Goal: Navigation & Orientation: Find specific page/section

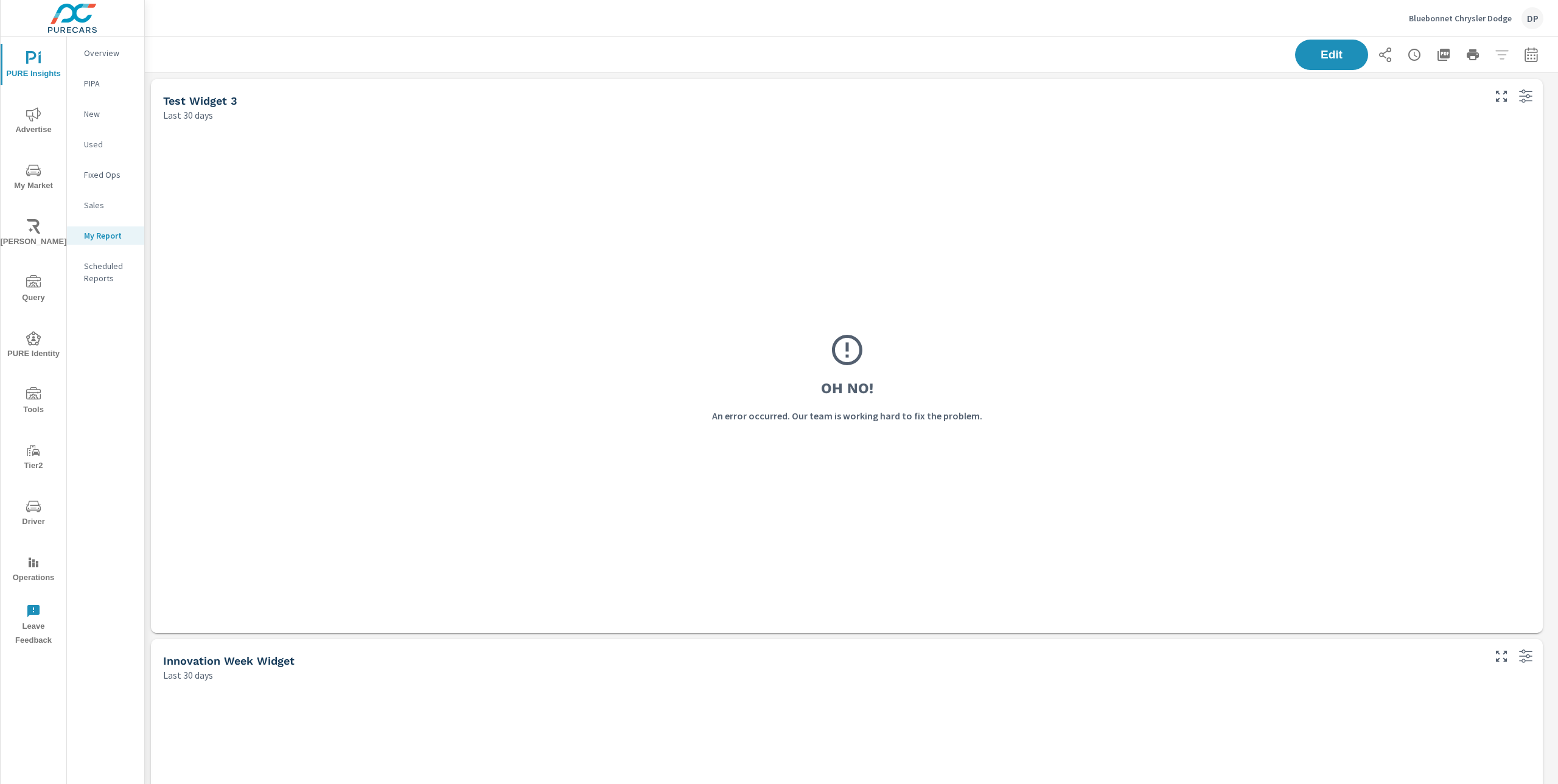
scroll to position [1145, 1423]
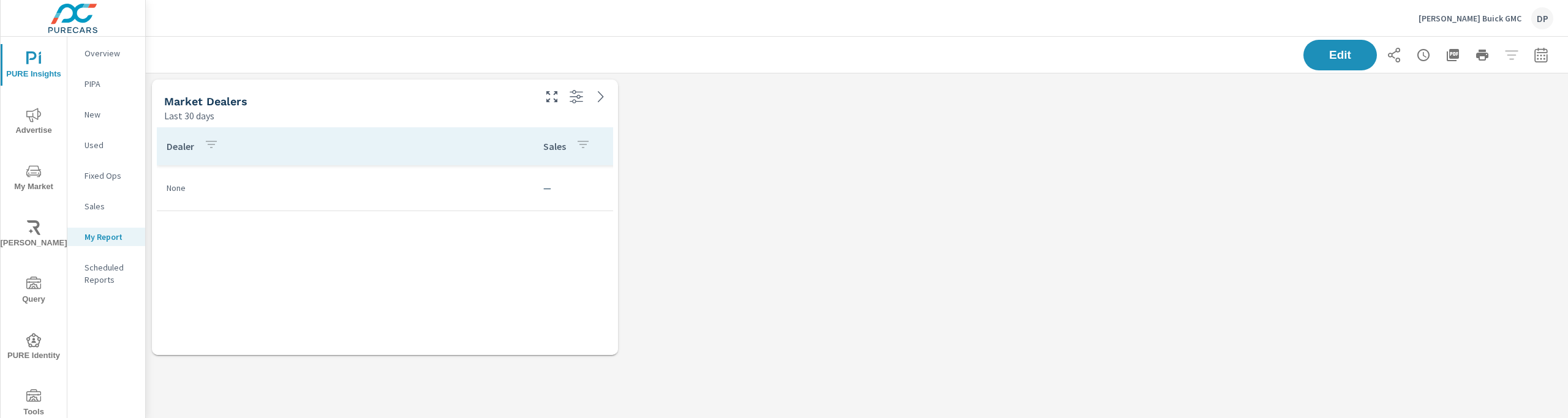
scroll to position [307, 1441]
click at [1493, 18] on p "[PERSON_NAME] Buick GMC" at bounding box center [1470, 18] width 103 height 11
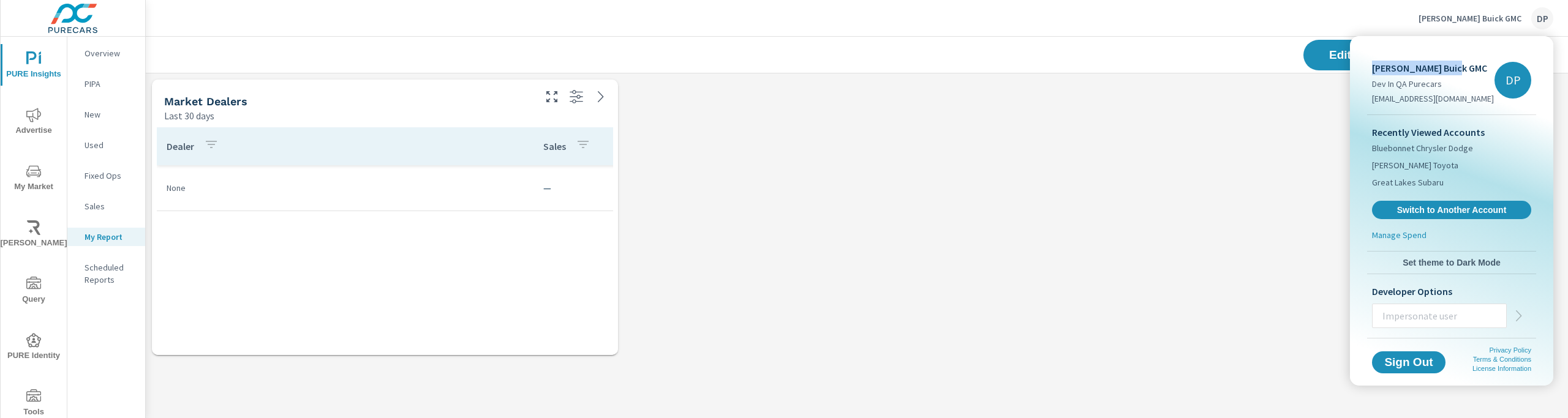
drag, startPoint x: 1452, startPoint y: 68, endPoint x: 1366, endPoint y: 72, distance: 86.1
click at [1367, 72] on div "Phillips Buick GMC Dev In QA Purecars dev.purecars@outlook.com DP" at bounding box center [1451, 80] width 169 height 69
copy p "[PERSON_NAME] Buick GMC"
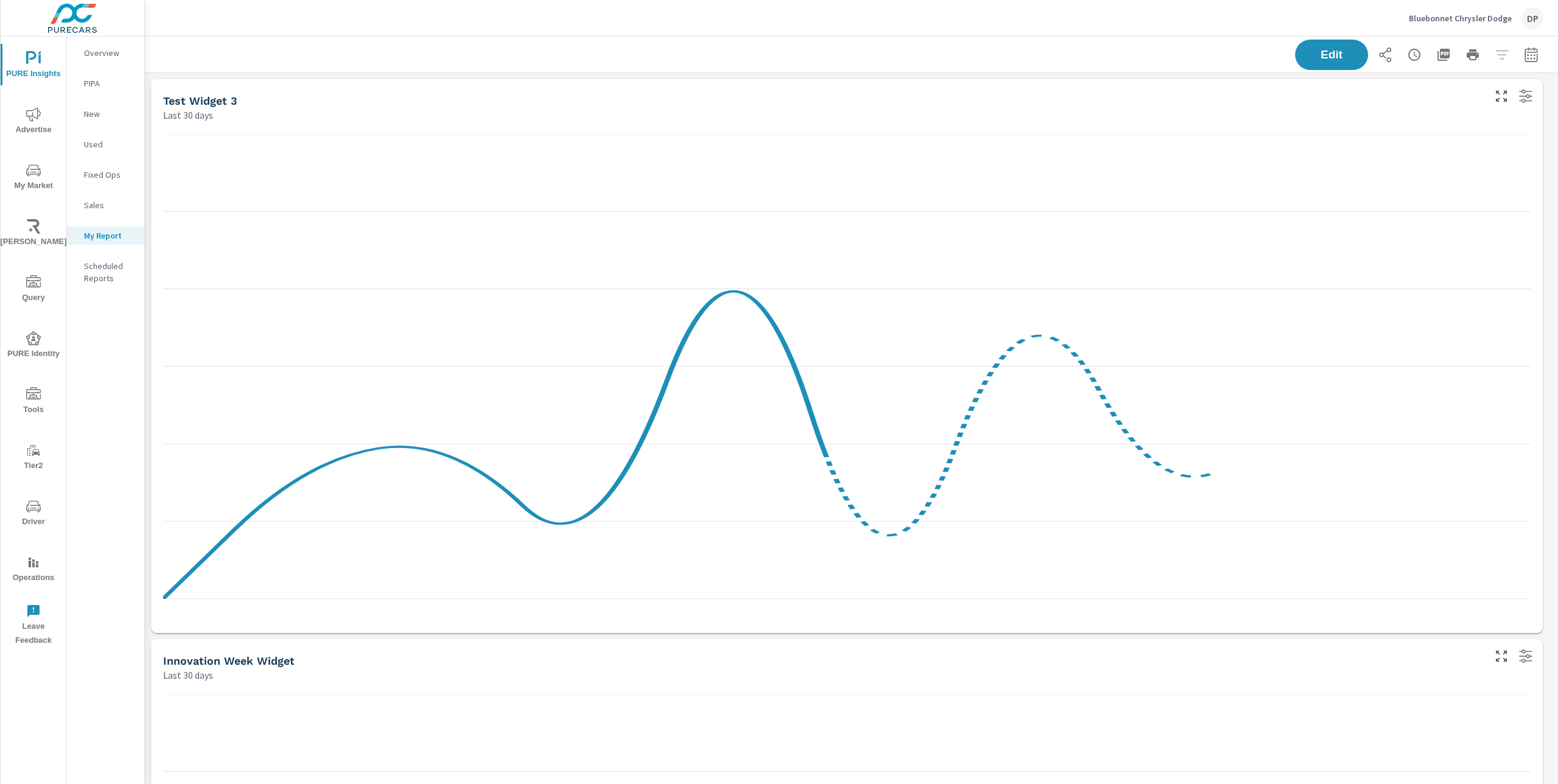
scroll to position [1145, 1423]
click at [1495, 26] on div "Bluebonnet Chrysler Dodge DP" at bounding box center [1477, 18] width 134 height 22
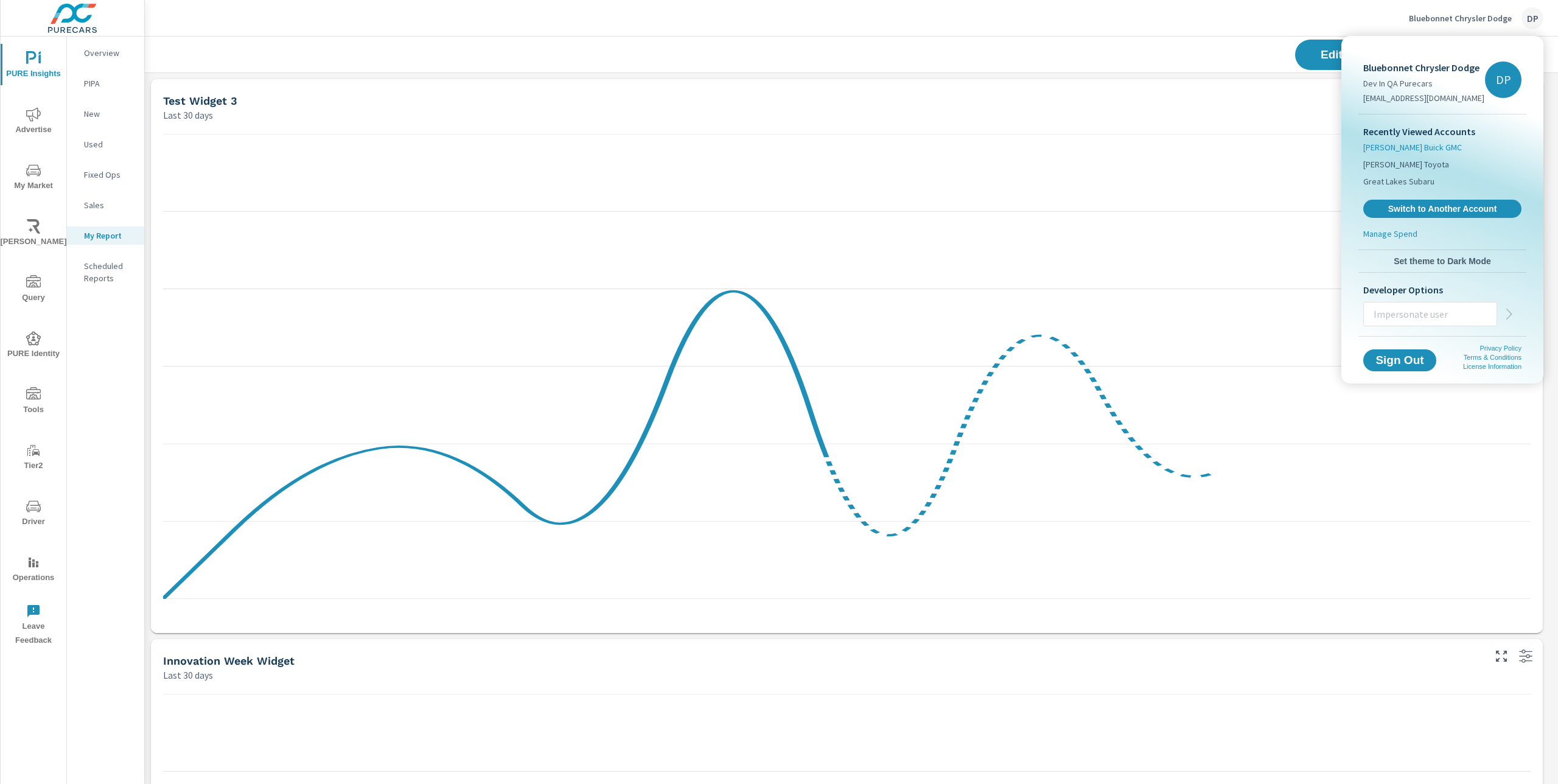
click at [1407, 150] on span "[PERSON_NAME] Buick GMC" at bounding box center [1412, 147] width 98 height 12
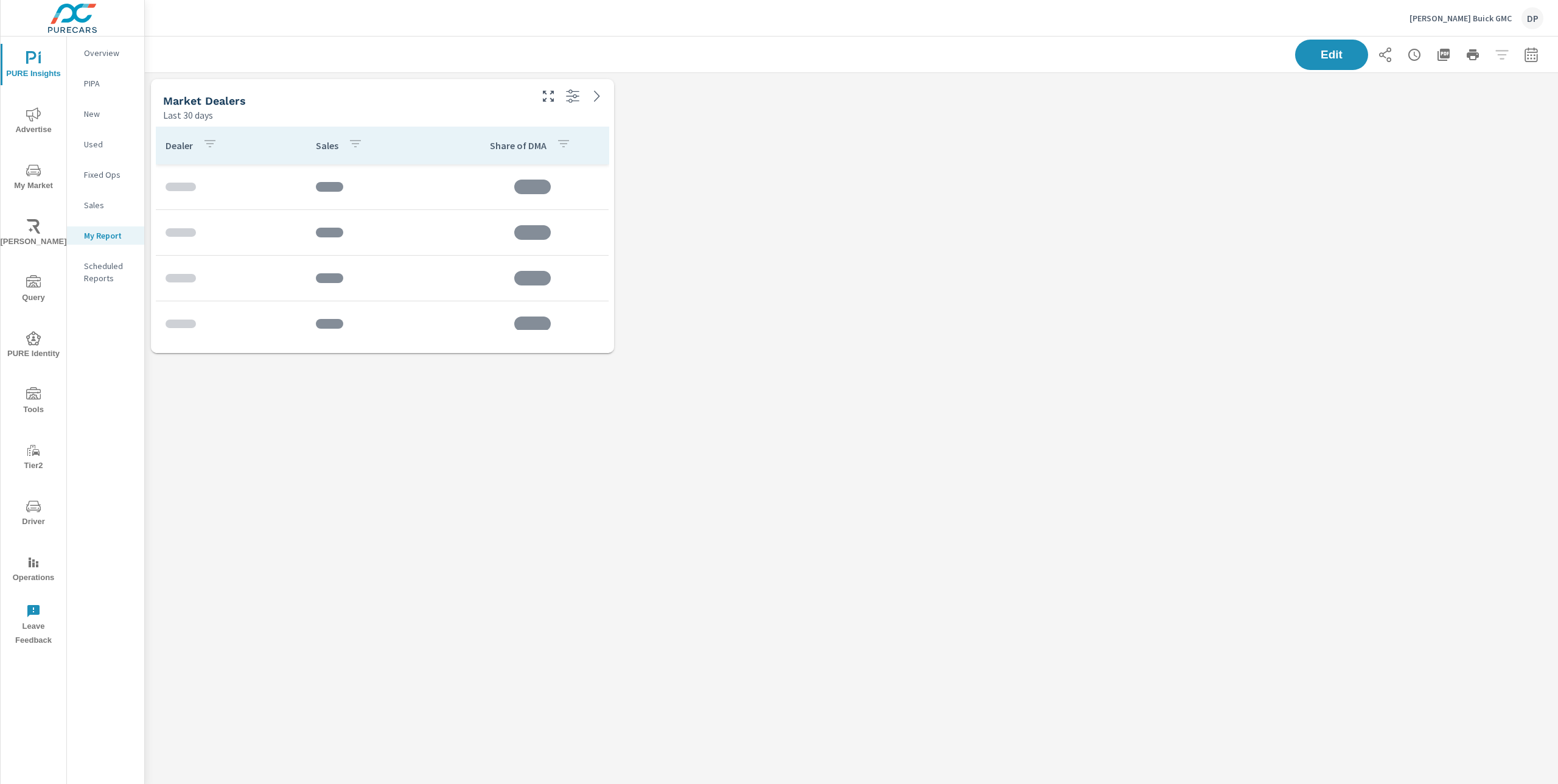
scroll to position [305, 1432]
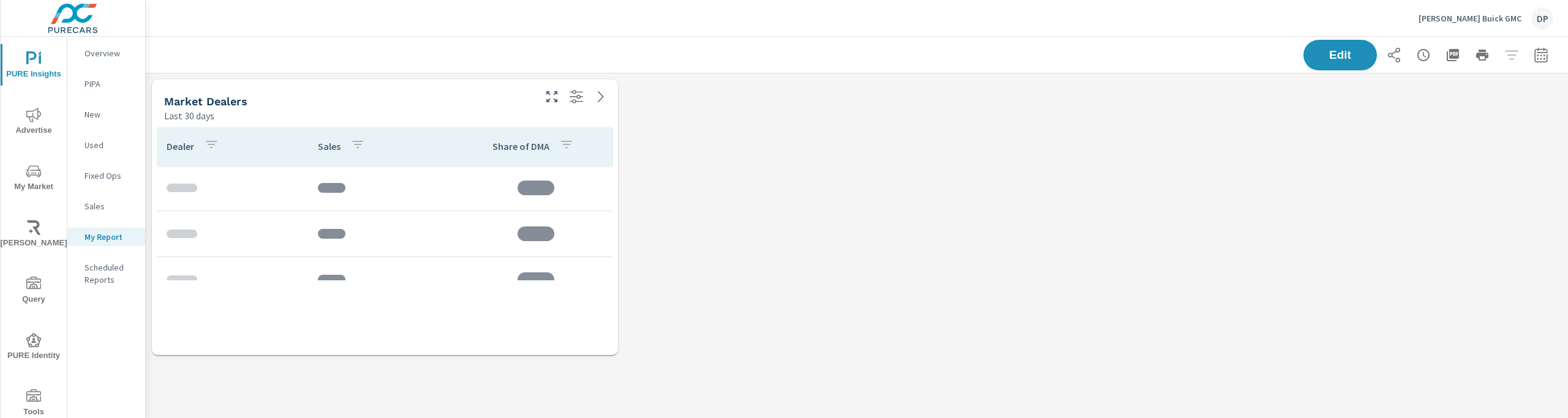
scroll to position [307, 1441]
click at [100, 56] on p "Overview" at bounding box center [110, 52] width 51 height 12
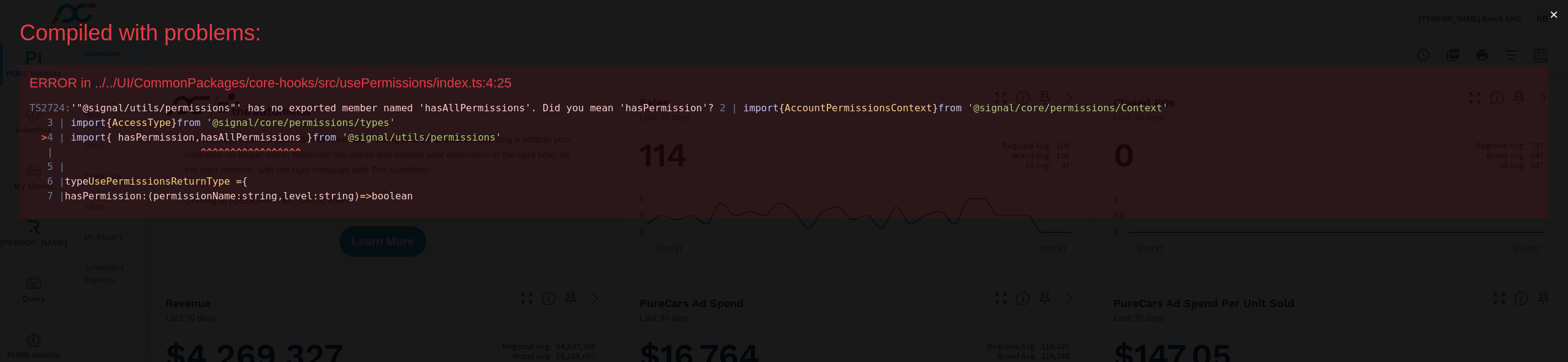
click at [1555, 14] on button "×" at bounding box center [1554, 14] width 29 height 30
click at [274, 143] on span "> 4 | import { hasPermission , hasAllPermissions } from '@signal/utils/permissi…" at bounding box center [271, 137] width 460 height 11
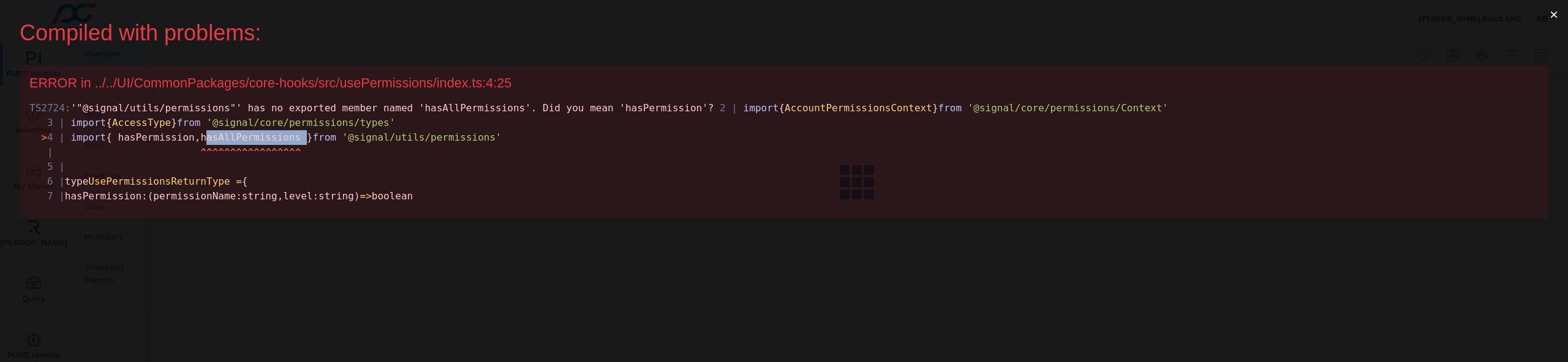
click at [274, 143] on span "> 4 | import { hasPermission , hasAllPermissions } from '@signal/utils/permissi…" at bounding box center [271, 137] width 460 height 11
copy span "hasAllPermissions"
drag, startPoint x: 25, startPoint y: 84, endPoint x: 514, endPoint y: 227, distance: 509.5
click at [514, 218] on div "ERROR in ../../UI/CommonPackages/core-hooks/src/usePermissions/index.ts:4:25 TS…" at bounding box center [784, 142] width 1529 height 153
copy div "ERROR in ../../UI/CommonPackages/core-hooks/src/usePermissions/index.ts:4:25 TS…"
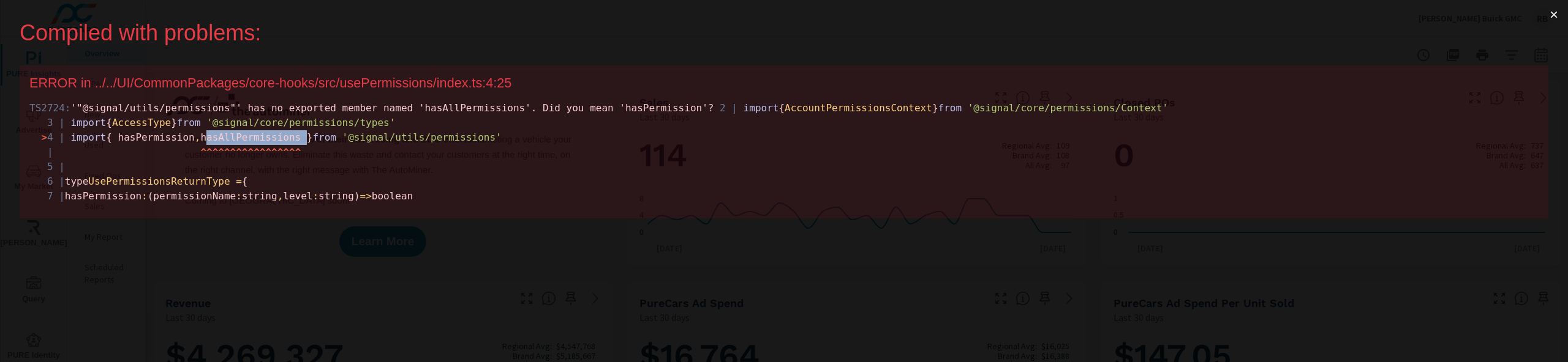
click at [508, 142] on div "TS2724: '"@signal/utils/permissions"' has no exported member named 'hasAllPermi…" at bounding box center [784, 152] width 1509 height 103
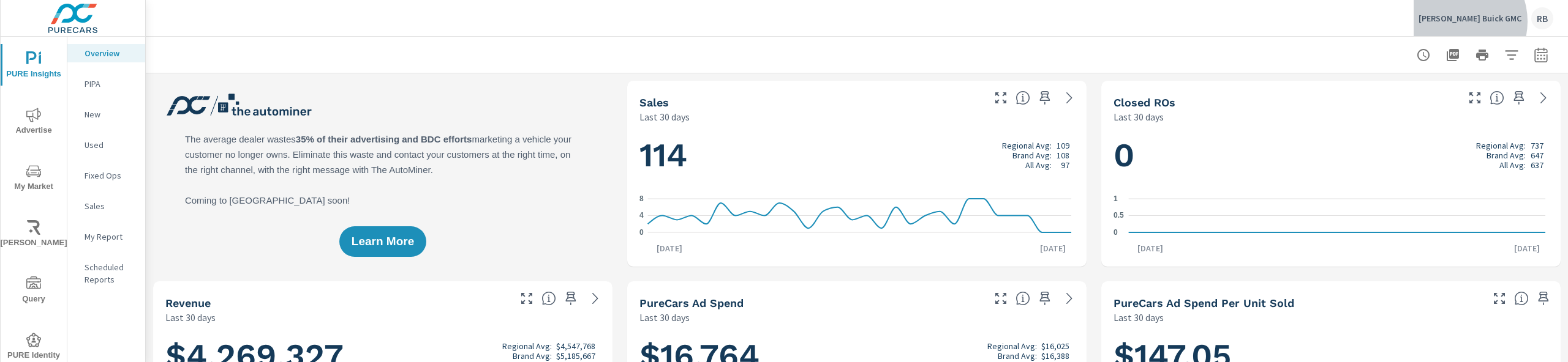
click at [1490, 21] on p "Phillips Buick GMC" at bounding box center [1470, 18] width 103 height 11
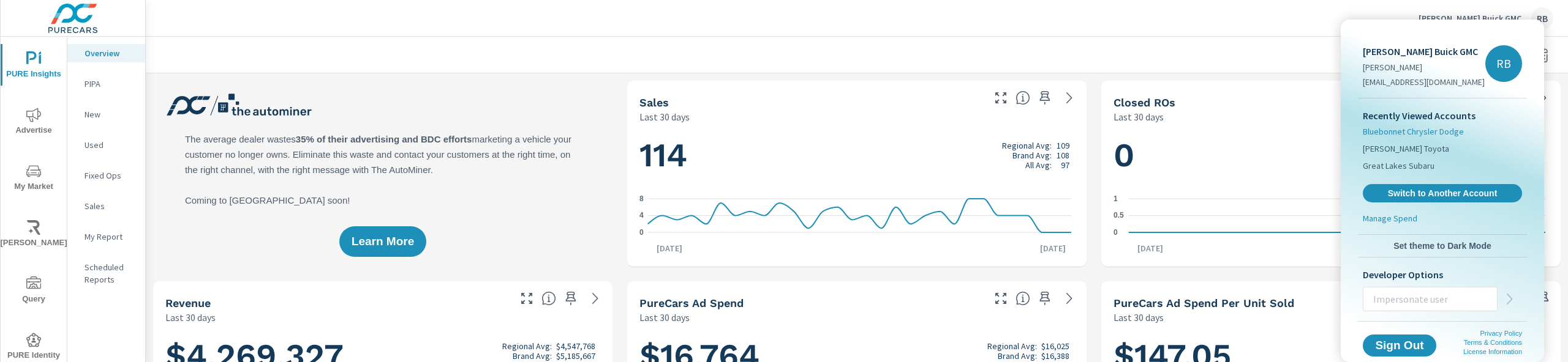
click at [1443, 132] on span "Bluebonnet Chrysler Dodge" at bounding box center [1414, 131] width 101 height 12
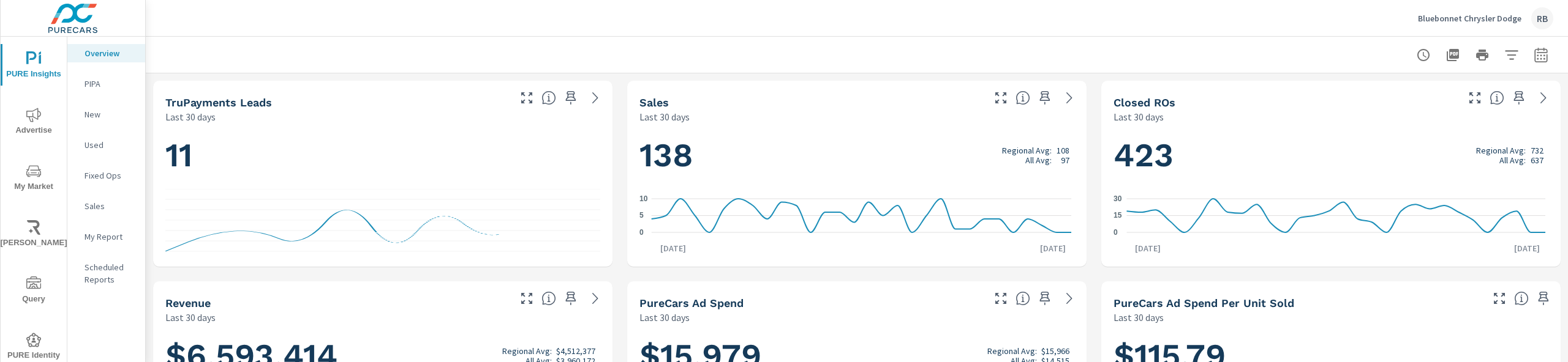
scroll to position [321, 0]
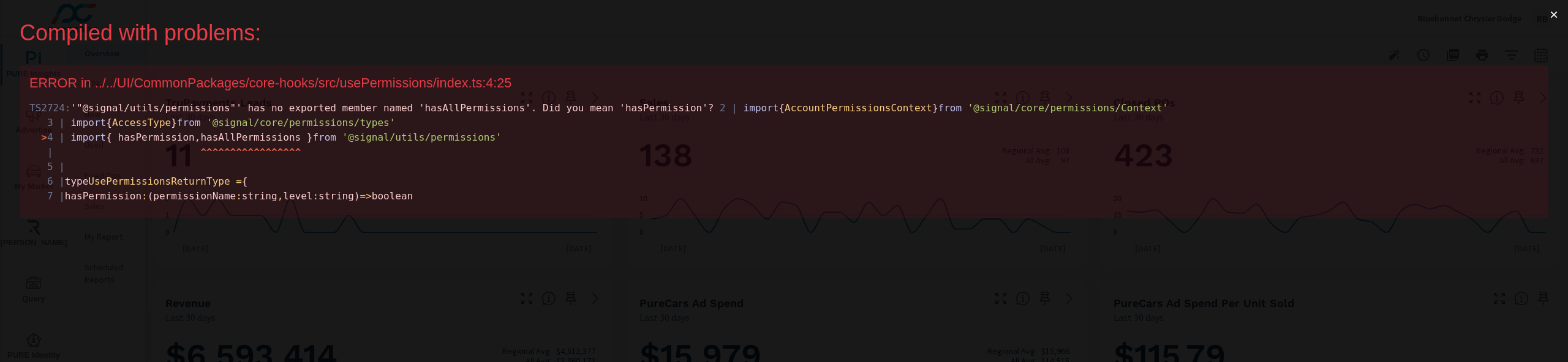
click at [1555, 15] on button "×" at bounding box center [1554, 14] width 29 height 30
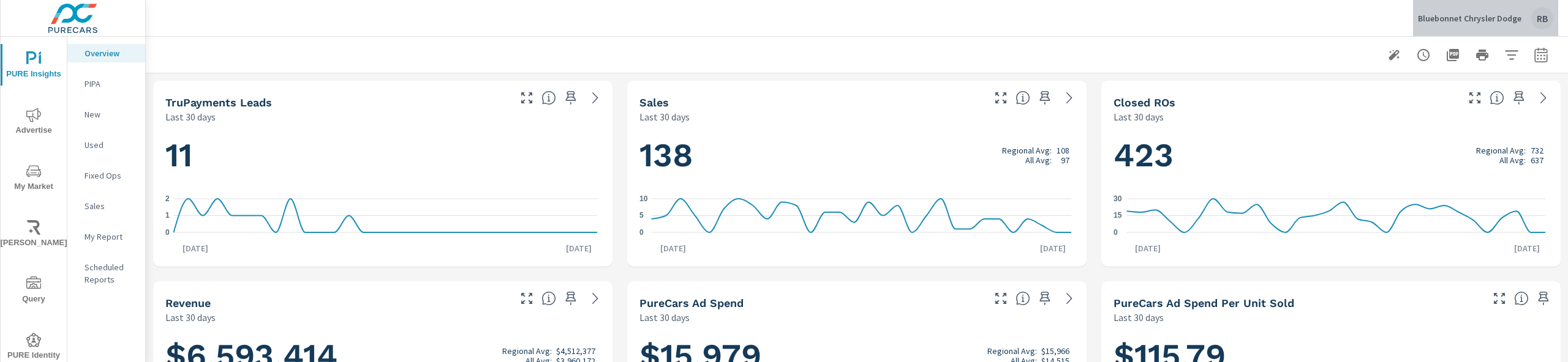
click at [1505, 18] on p "Bluebonnet Chrysler Dodge" at bounding box center [1470, 18] width 104 height 11
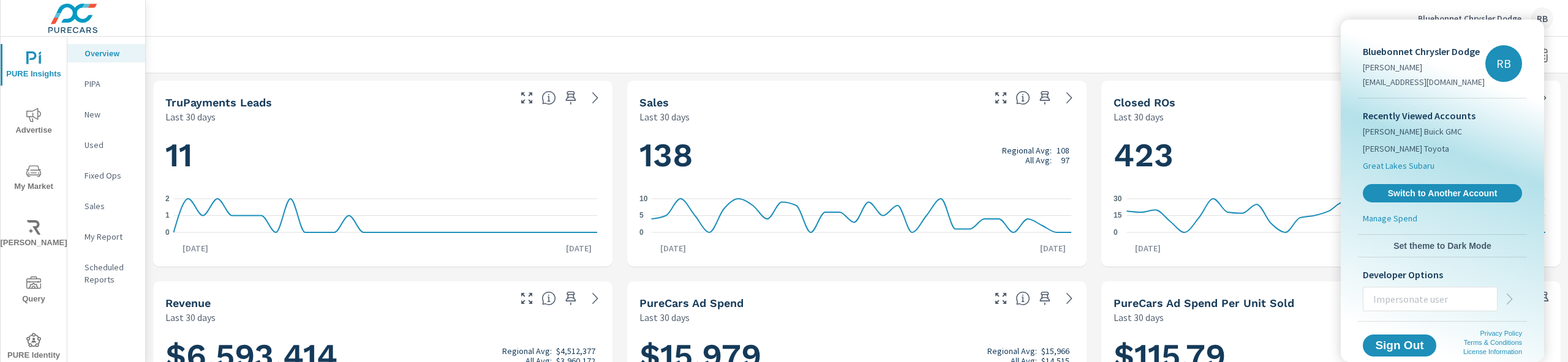
click at [1401, 171] on span "Great Lakes Subaru" at bounding box center [1398, 166] width 71 height 12
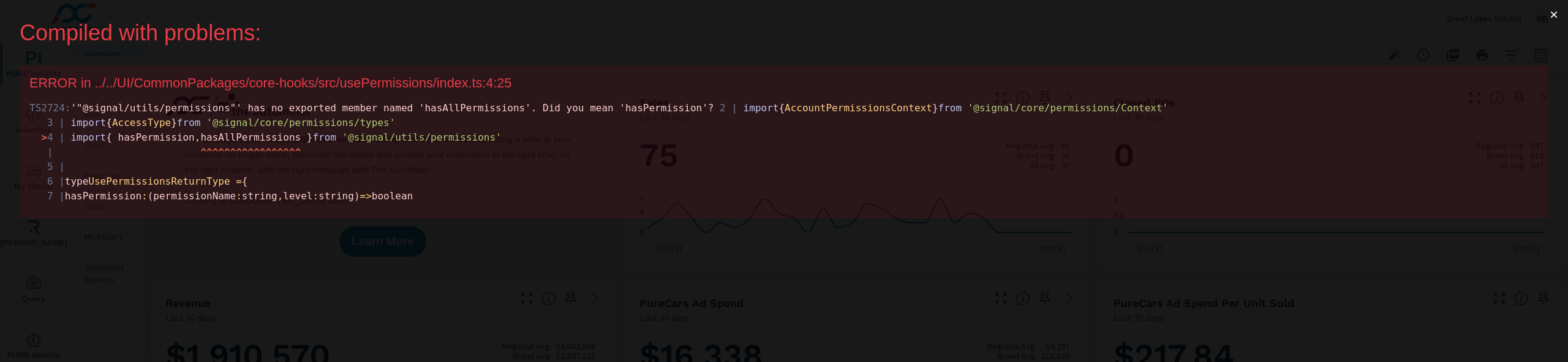
drag, startPoint x: 496, startPoint y: 213, endPoint x: 1, endPoint y: 85, distance: 511.3
click at [1, 85] on div "Compiled with problems: × ERROR in ../../UI/CommonPackages/core-hooks/src/usePe…" at bounding box center [784, 181] width 1568 height 362
click at [1555, 14] on button "×" at bounding box center [1554, 14] width 29 height 30
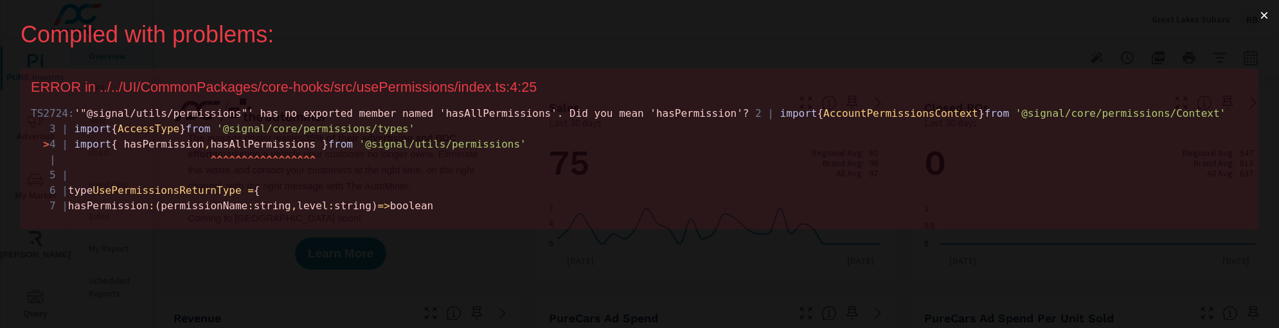
click at [1265, 17] on button "×" at bounding box center [1264, 15] width 30 height 31
click at [1262, 12] on button "×" at bounding box center [1264, 15] width 30 height 31
drag, startPoint x: 515, startPoint y: 226, endPoint x: -4, endPoint y: 87, distance: 537.6
click at [0, 87] on html "Compiled with problems: × ERROR in ../../UI/CommonPackages/core-hooks/src/usePe…" at bounding box center [639, 164] width 1279 height 328
copy div "Compiled with problems: × ERROR in ../../UI/CommonPackages/core-hooks/src/usePe…"
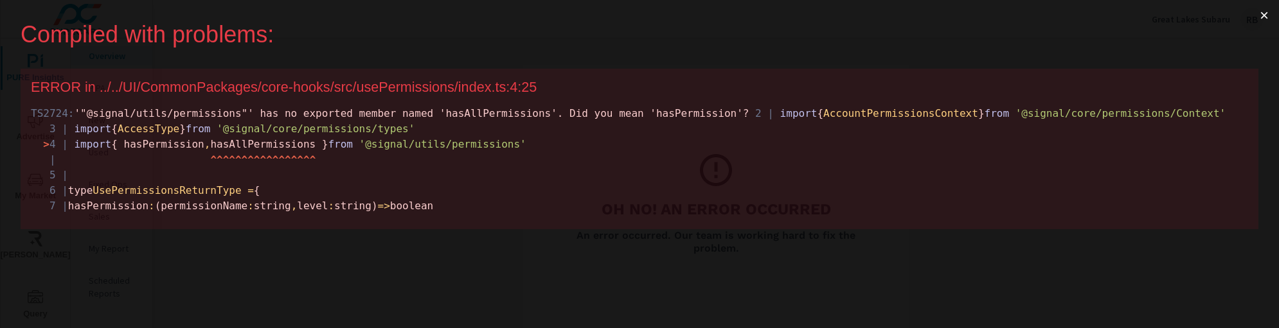
click at [1265, 19] on button "×" at bounding box center [1264, 15] width 30 height 31
click at [1268, 15] on button "×" at bounding box center [1264, 15] width 30 height 31
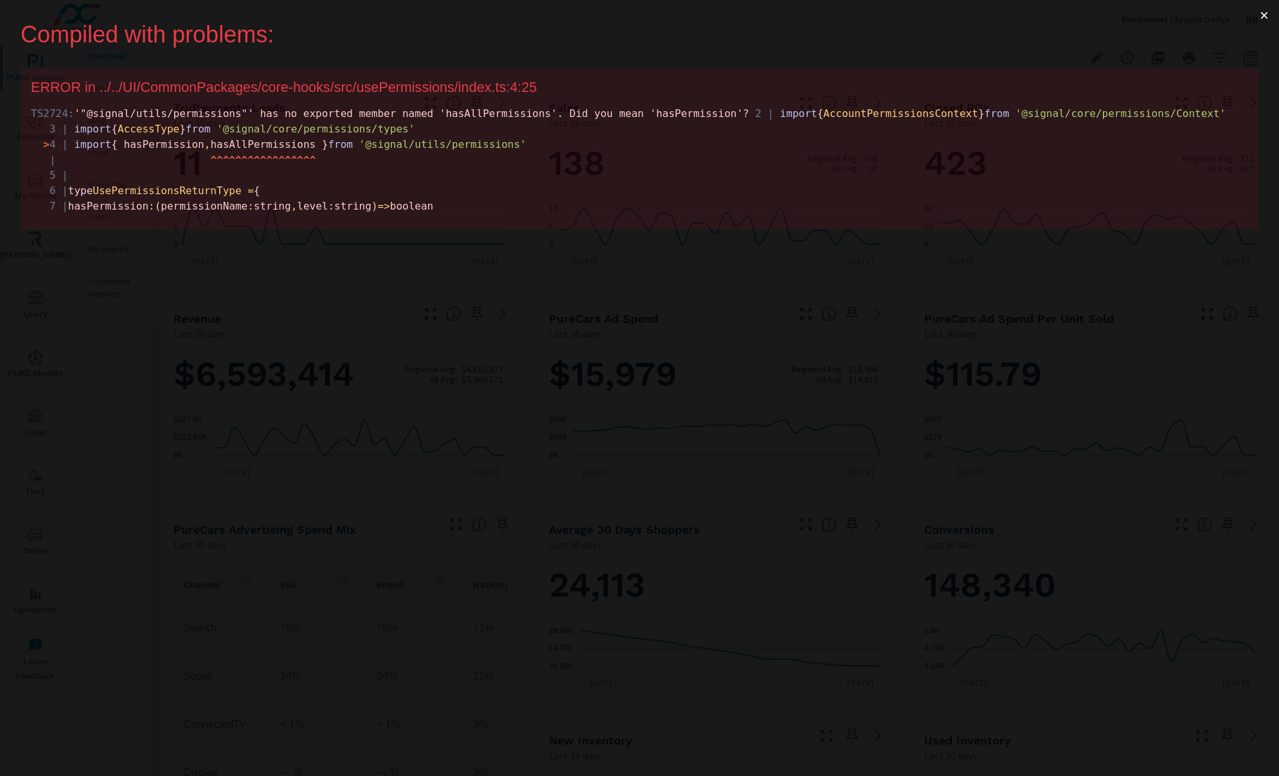
scroll to position [337, 0]
click at [1265, 17] on button "×" at bounding box center [1264, 15] width 30 height 31
click at [1261, 13] on button "×" at bounding box center [1264, 15] width 30 height 31
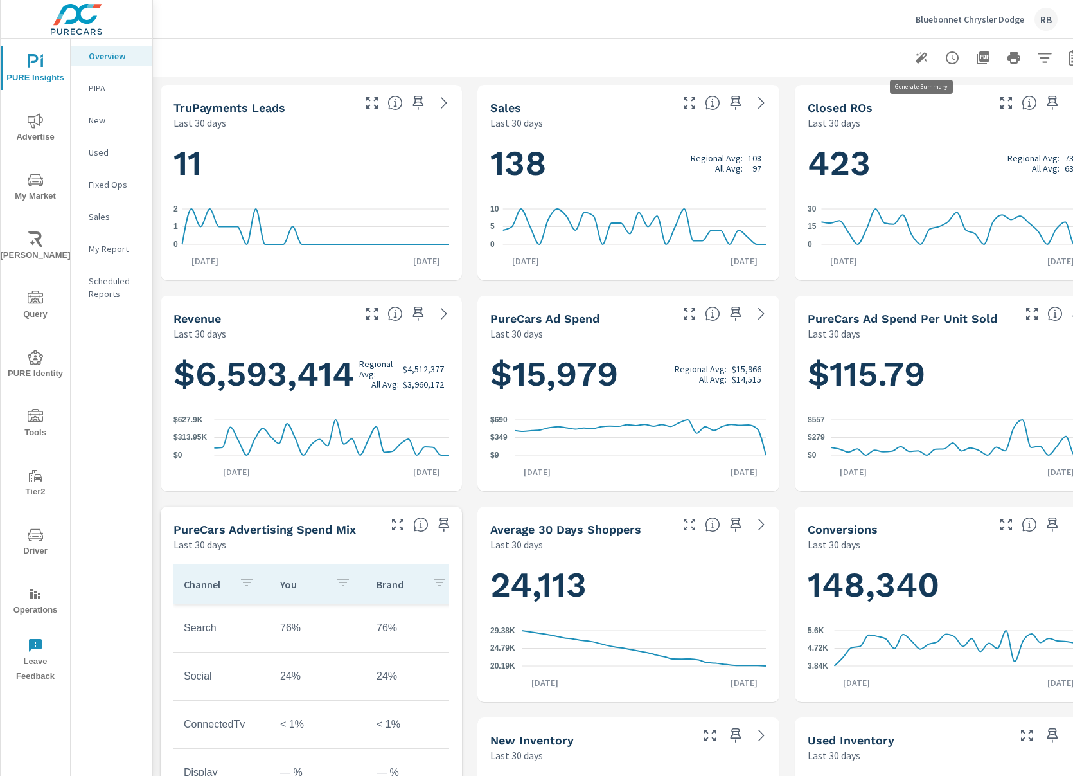
click at [924, 58] on icon "button" at bounding box center [921, 57] width 15 height 15
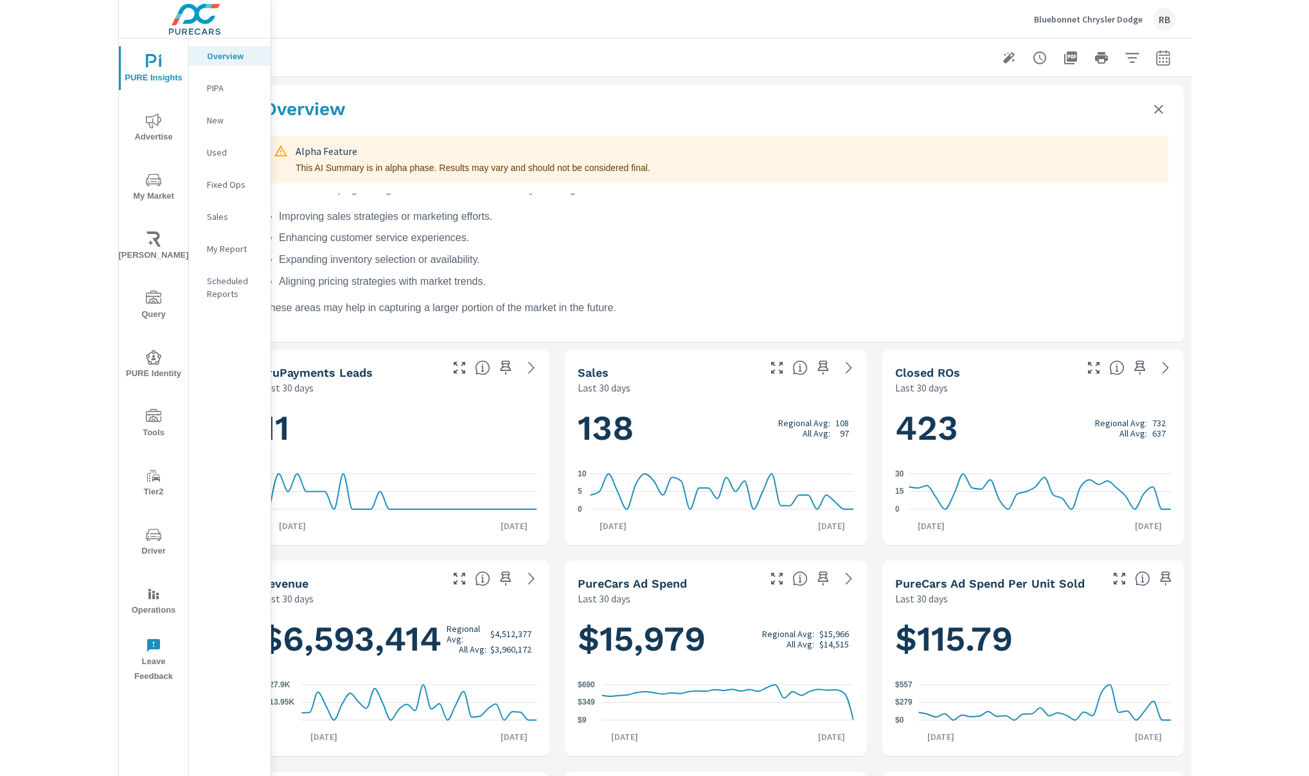
scroll to position [0, 40]
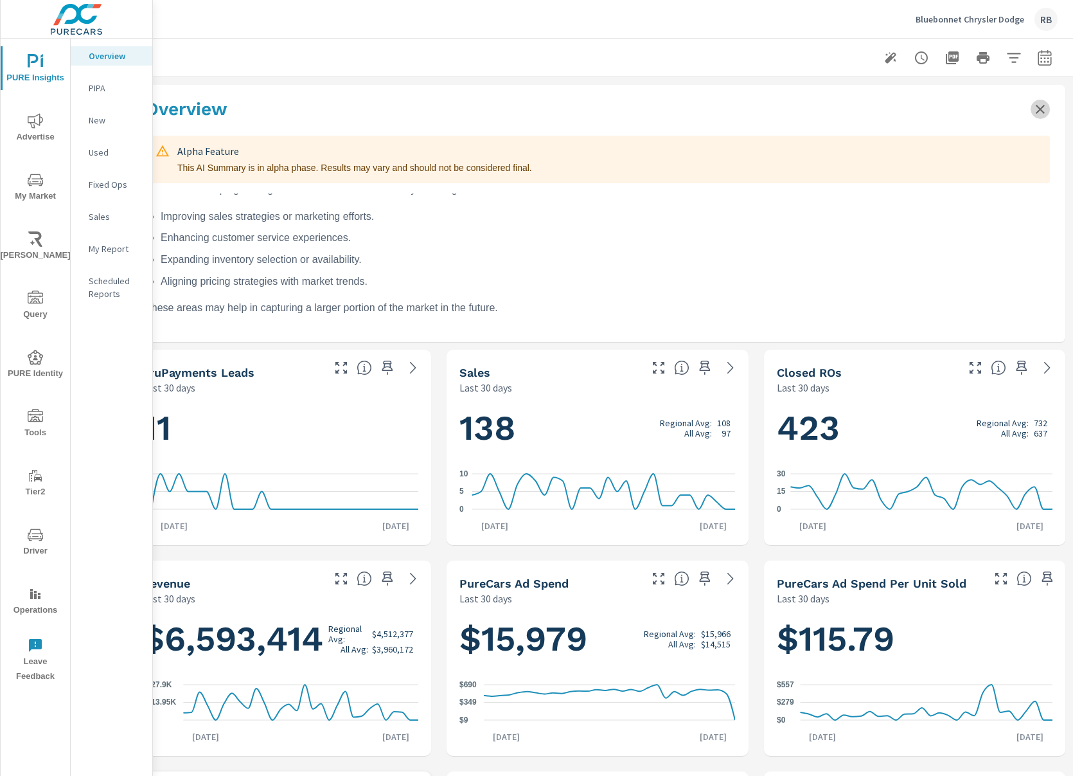
click at [1033, 106] on icon "Close summary" at bounding box center [1040, 109] width 15 height 15
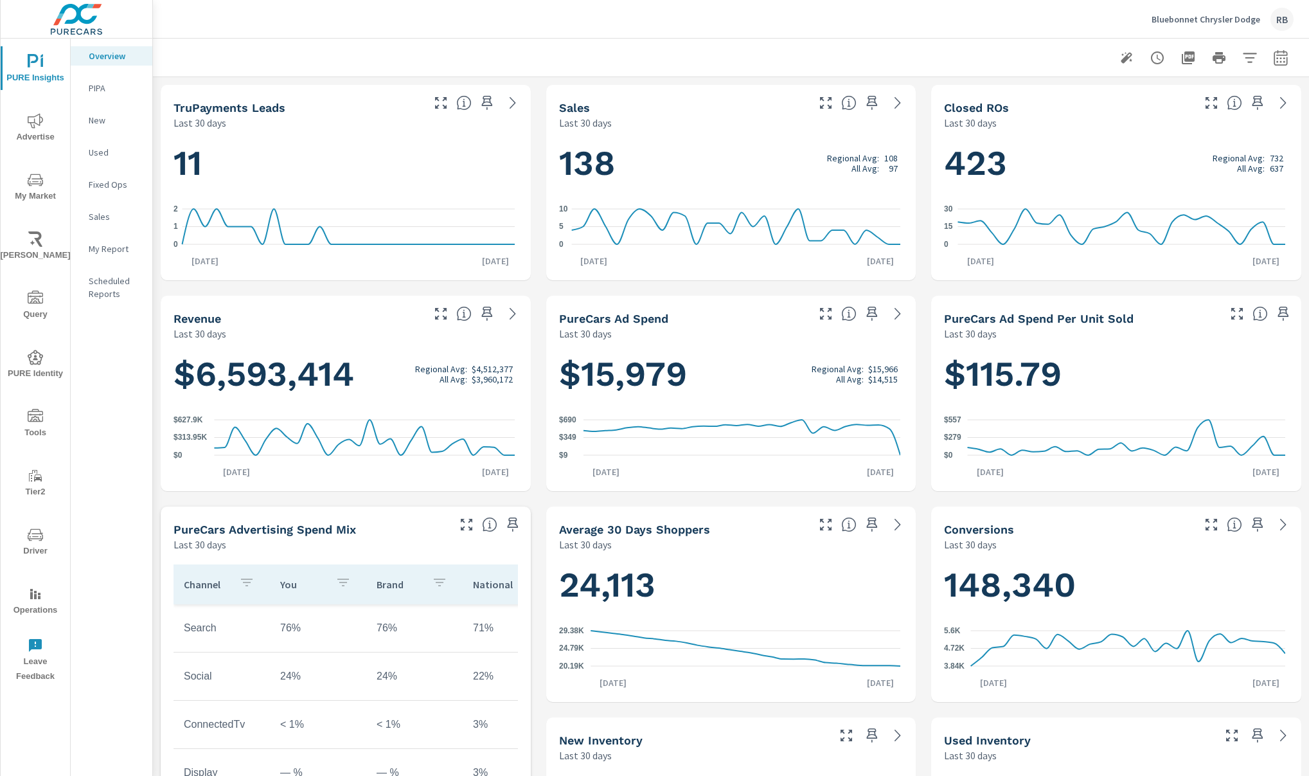
scroll to position [337, 0]
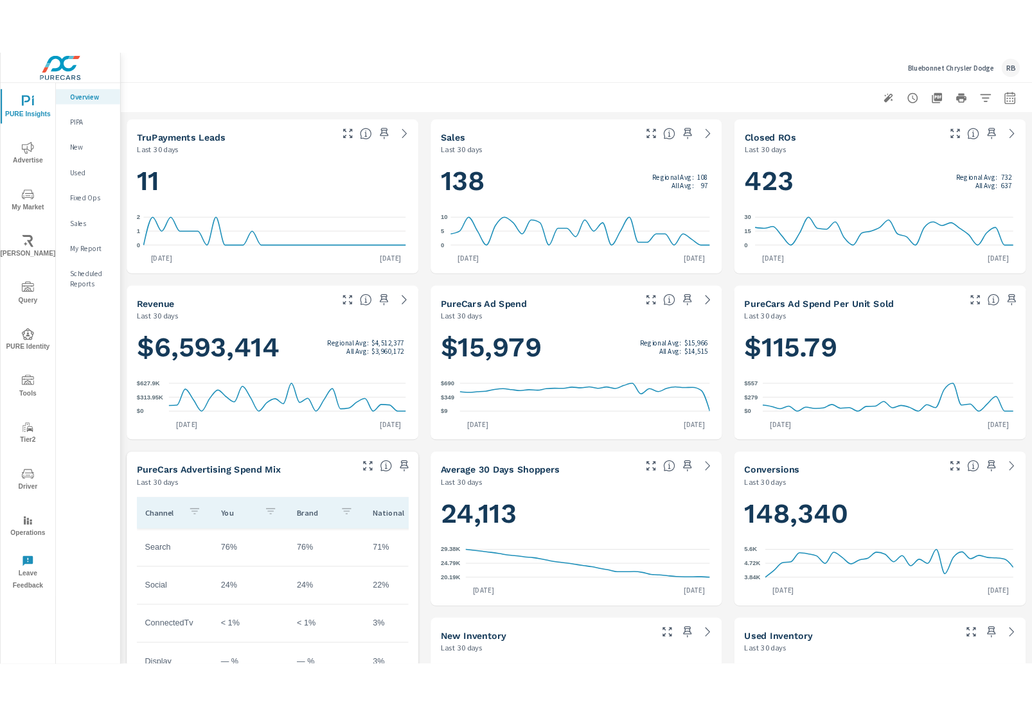
scroll to position [337, 0]
